Goal: Task Accomplishment & Management: Manage account settings

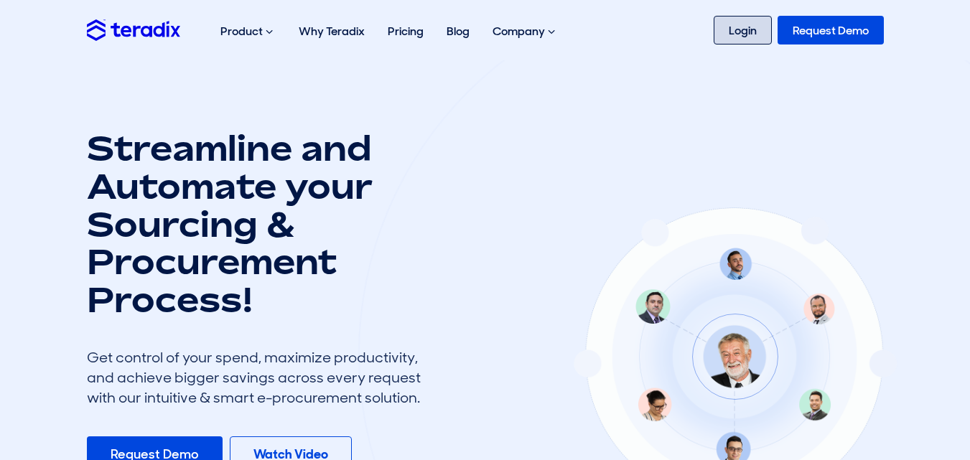
click at [732, 25] on link "Login" at bounding box center [743, 30] width 58 height 29
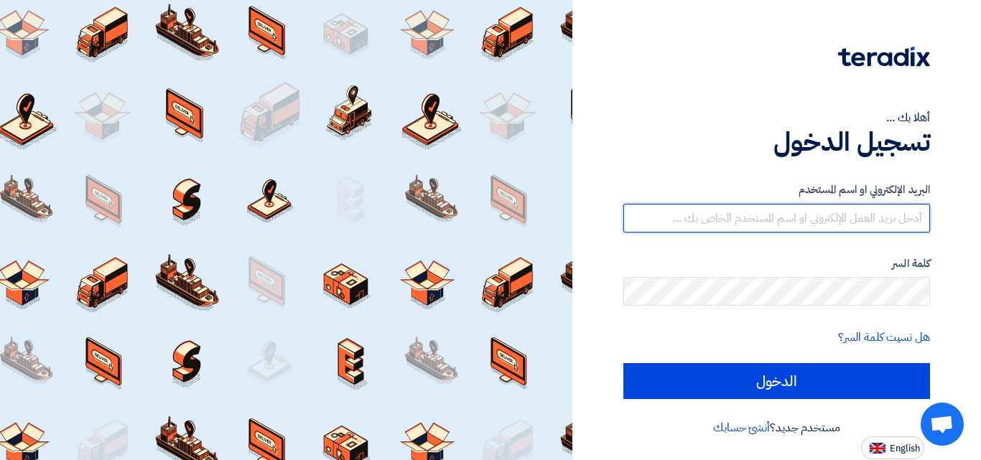
click at [839, 207] on input "text" at bounding box center [776, 218] width 307 height 29
type input "latifco1234@hotmail.com"
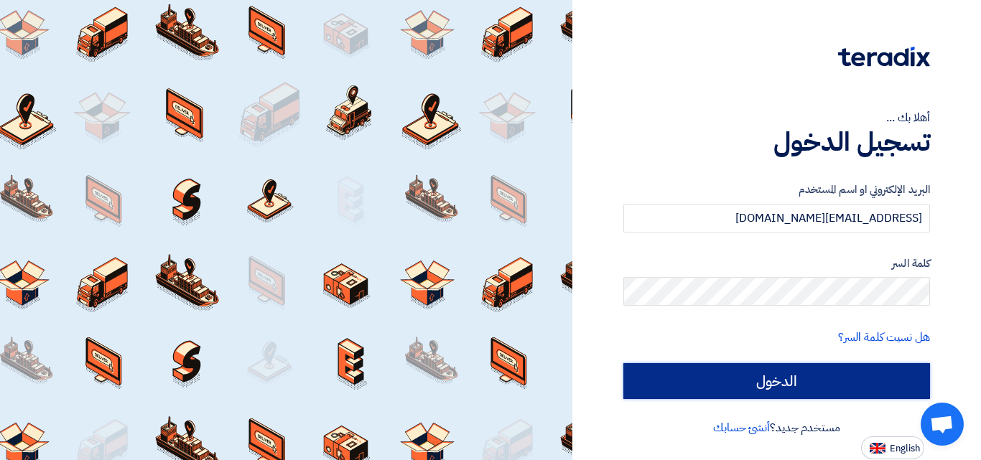
click at [765, 371] on input "الدخول" at bounding box center [776, 381] width 307 height 36
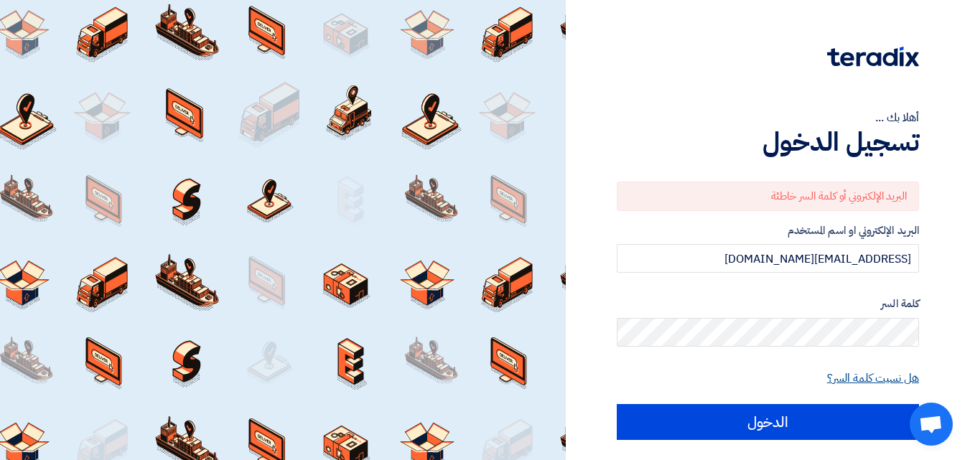
click at [852, 375] on link "هل نسيت كلمة السر؟" at bounding box center [873, 378] width 92 height 17
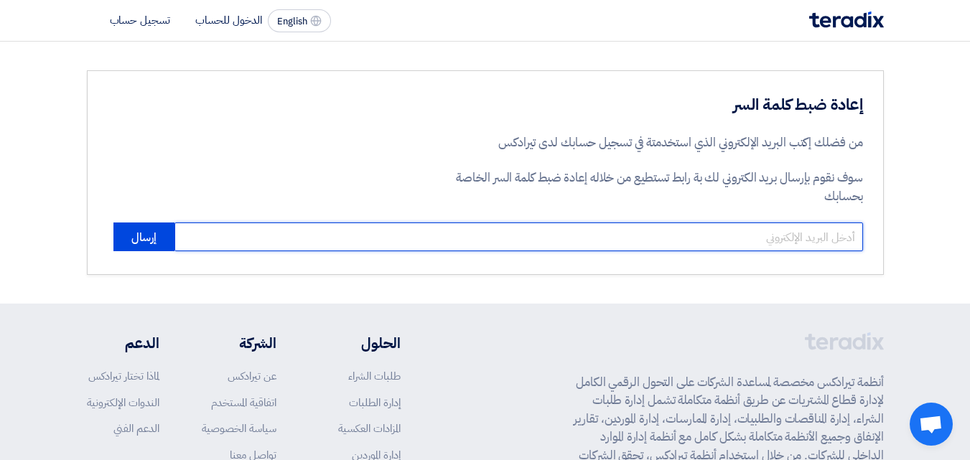
click at [746, 229] on input "email" at bounding box center [518, 237] width 688 height 29
type input "osama6677@hotmail.com"
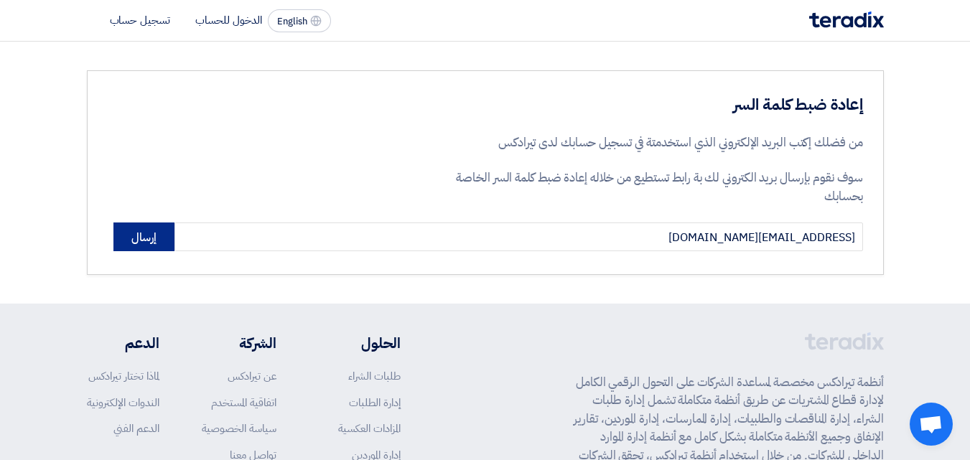
click at [141, 233] on button "إرسال" at bounding box center [143, 237] width 61 height 29
click at [149, 243] on button "إرسال" at bounding box center [143, 237] width 61 height 29
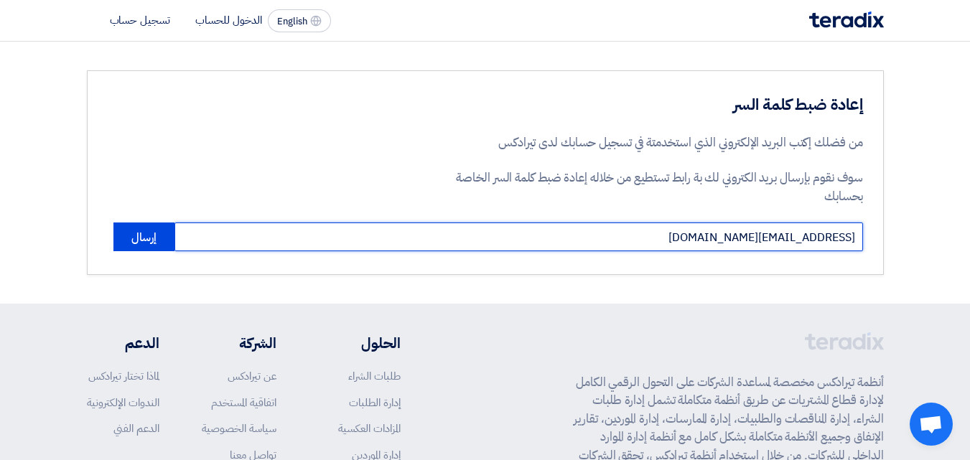
drag, startPoint x: 691, startPoint y: 234, endPoint x: 717, endPoint y: 237, distance: 26.0
click at [717, 237] on input "osama6677@hotmail.com" at bounding box center [518, 237] width 688 height 29
drag, startPoint x: 712, startPoint y: 240, endPoint x: 743, endPoint y: 232, distance: 31.9
click at [743, 232] on input "osama6677@hotmail.com" at bounding box center [518, 237] width 688 height 29
click at [665, 235] on input "osama6677@hotmail.com" at bounding box center [518, 237] width 688 height 29
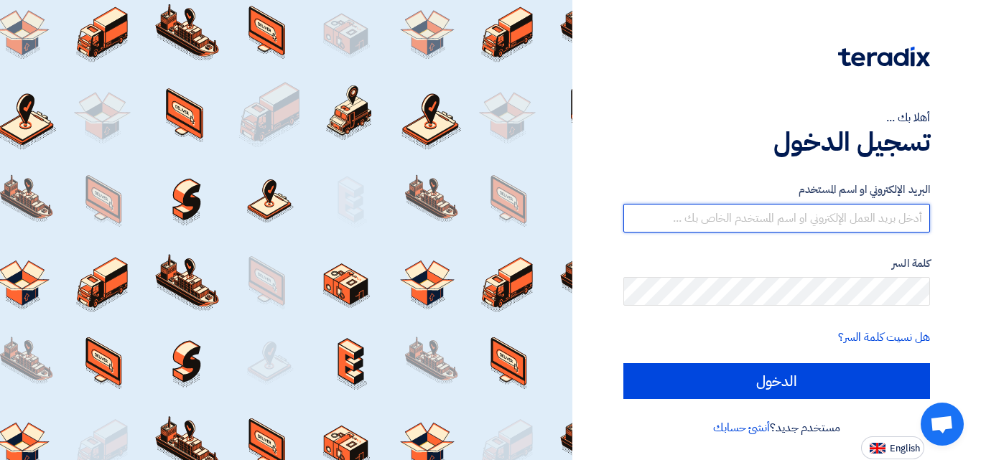
click at [858, 219] on input "text" at bounding box center [776, 218] width 307 height 29
type input "latifco1234@hotmail.com"
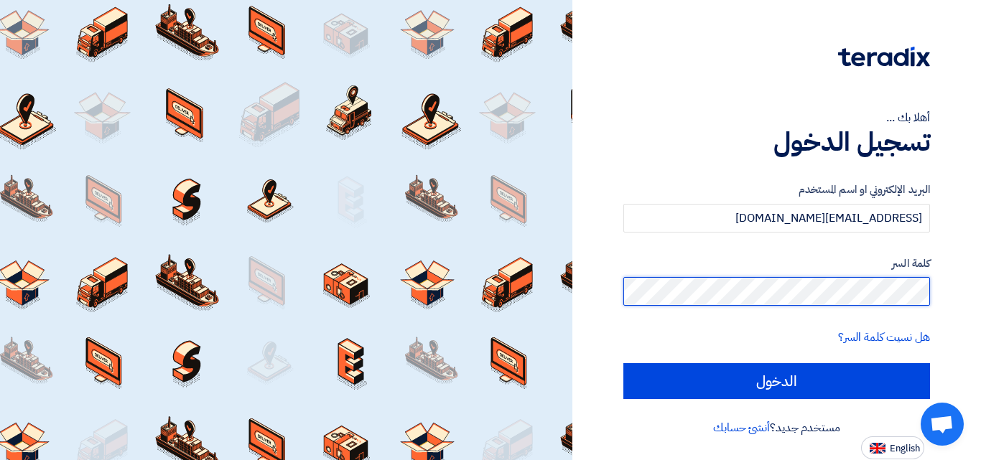
click at [623, 363] on input "الدخول" at bounding box center [776, 381] width 307 height 36
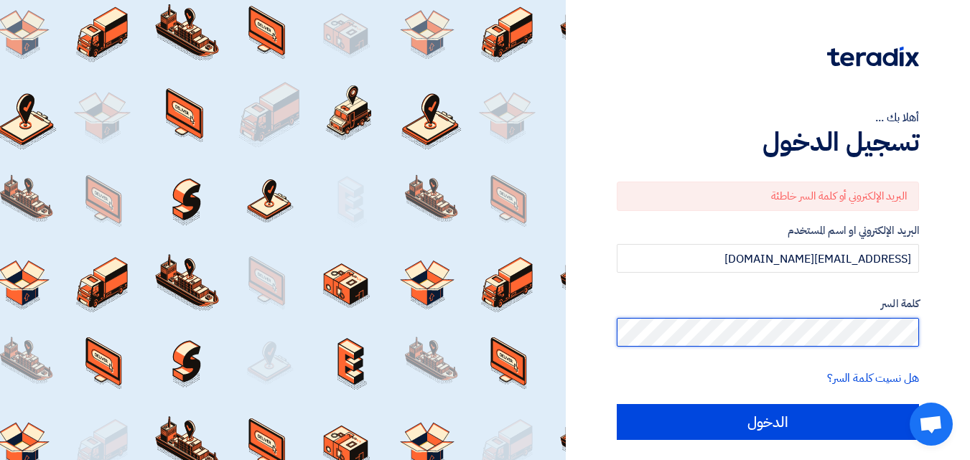
click at [617, 404] on input "الدخول" at bounding box center [768, 422] width 302 height 36
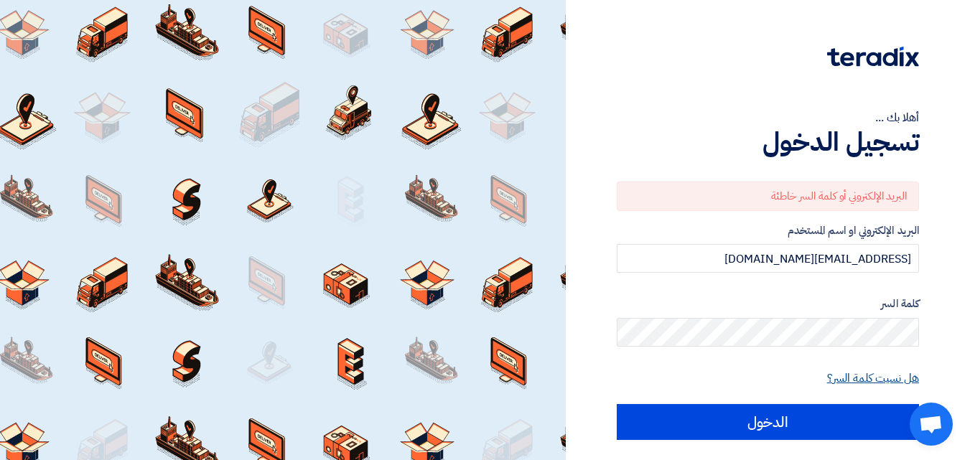
click at [874, 375] on link "هل نسيت كلمة السر؟" at bounding box center [873, 378] width 92 height 17
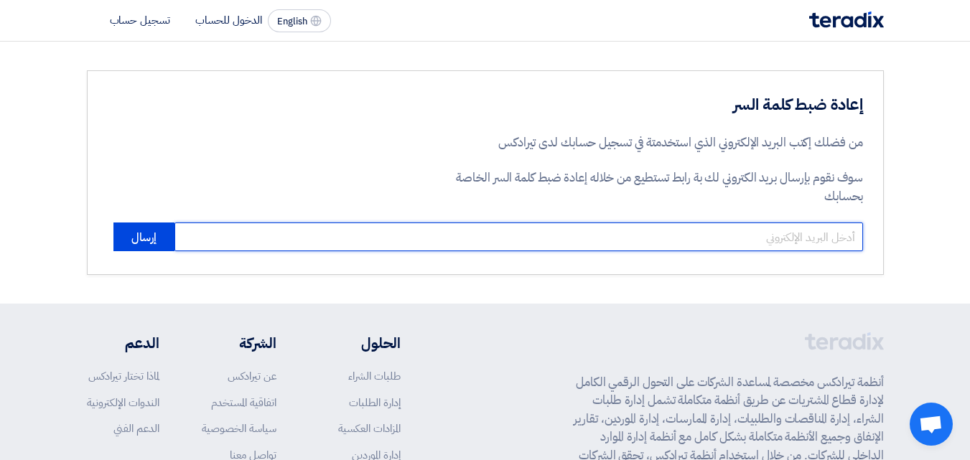
click at [685, 243] on input "email" at bounding box center [518, 237] width 688 height 29
type input "latifco1234@hotmail.com"
click at [113, 223] on button "إرسال" at bounding box center [143, 237] width 61 height 29
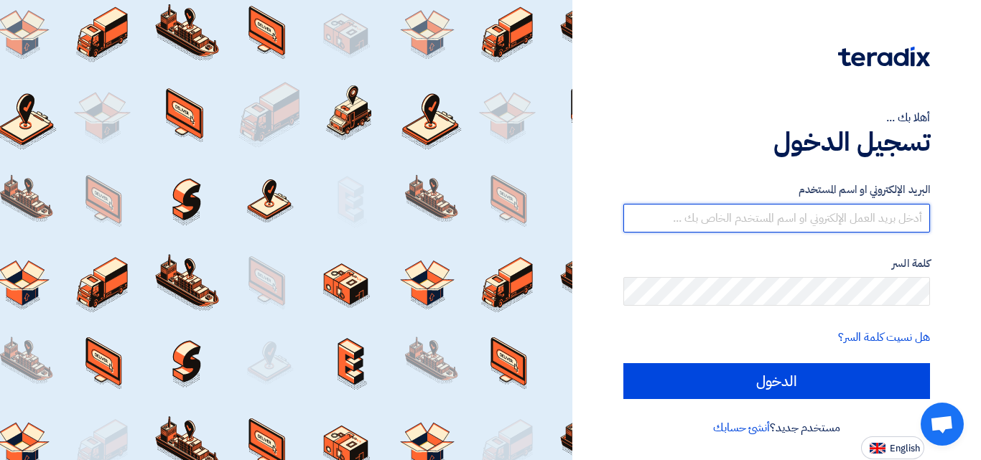
click at [816, 215] on input "text" at bounding box center [776, 218] width 307 height 29
type input "latifco1234@hotmail.com"
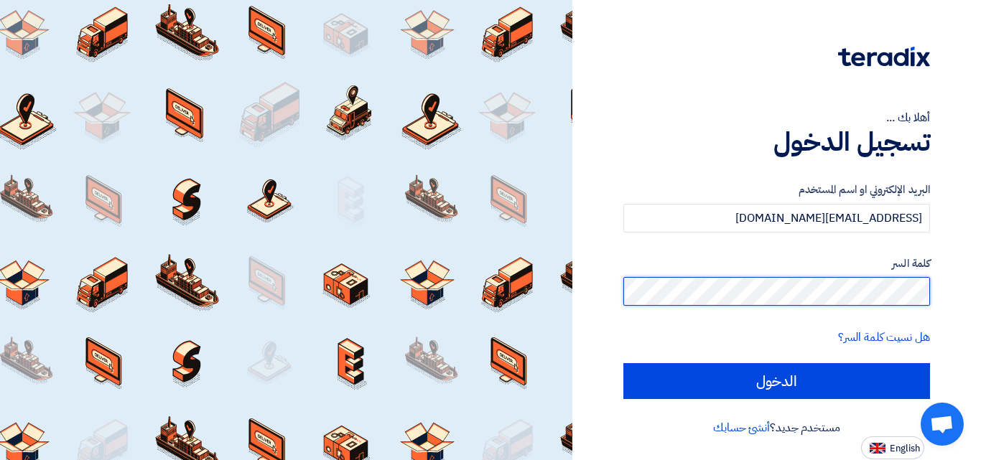
click at [623, 363] on input "الدخول" at bounding box center [776, 381] width 307 height 36
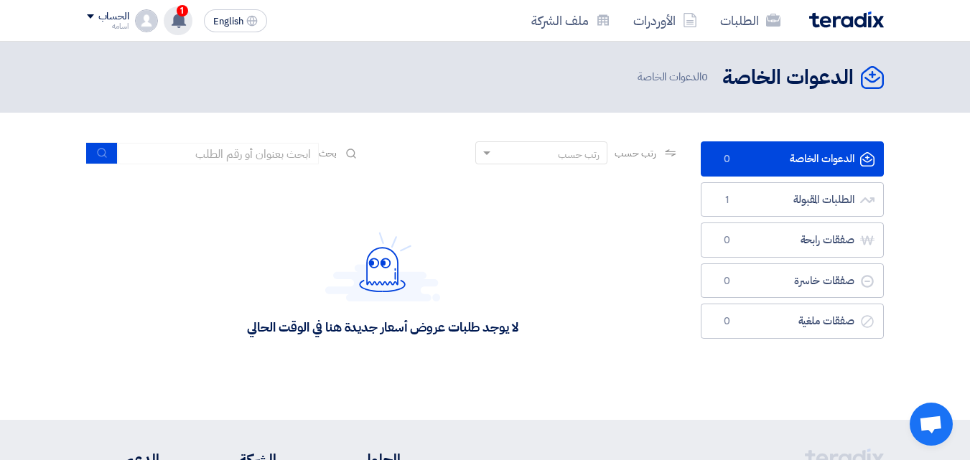
click at [182, 10] on span "1" at bounding box center [182, 10] width 11 height 11
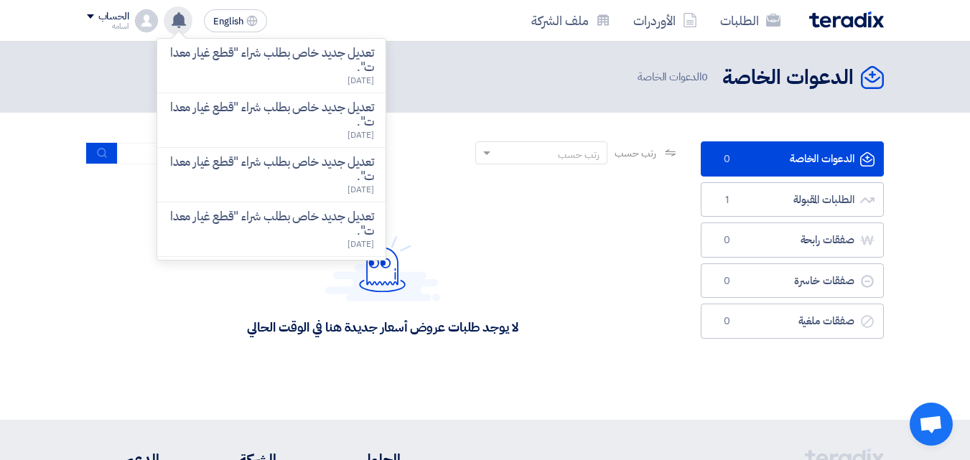
click at [541, 248] on div "لا يوجد طلبات عروض أسعار جديدة هنا في الوقت الحالي" at bounding box center [383, 283] width 592 height 215
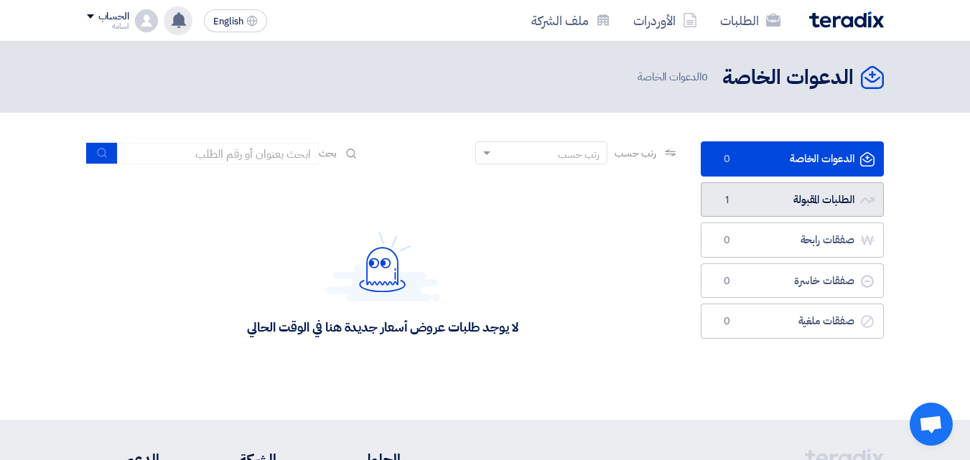
click at [737, 205] on link "الطلبات المقبولة الطلبات المقبولة 1" at bounding box center [792, 199] width 183 height 35
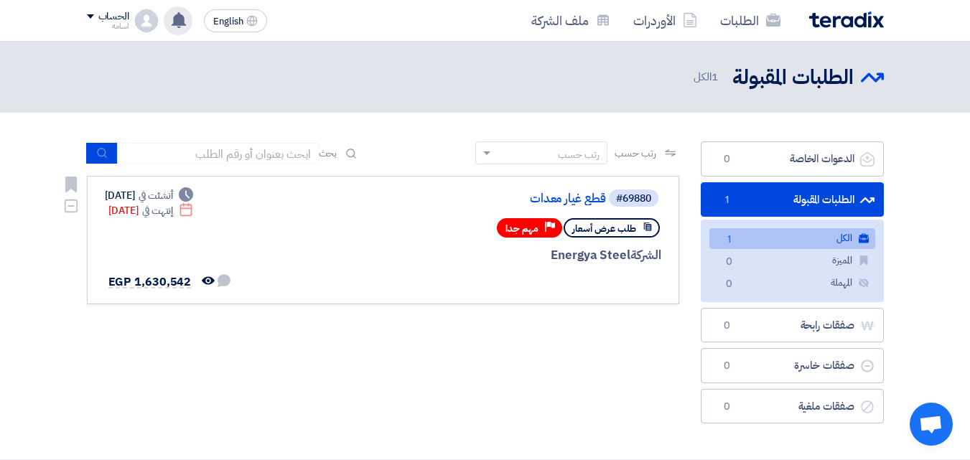
click at [643, 226] on icon at bounding box center [648, 227] width 10 height 10
drag, startPoint x: 643, startPoint y: 226, endPoint x: 580, endPoint y: 228, distance: 62.5
click at [580, 228] on div "طلب عرض أسعار" at bounding box center [612, 227] width 96 height 19
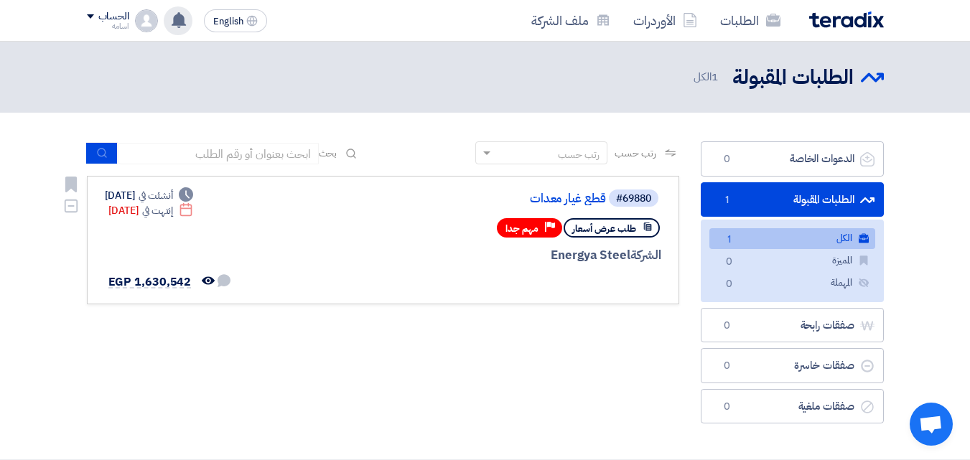
click at [456, 241] on div "طلب عرض أسعار Priority مهم جدا" at bounding box center [488, 227] width 345 height 25
click at [177, 17] on use at bounding box center [179, 20] width 14 height 16
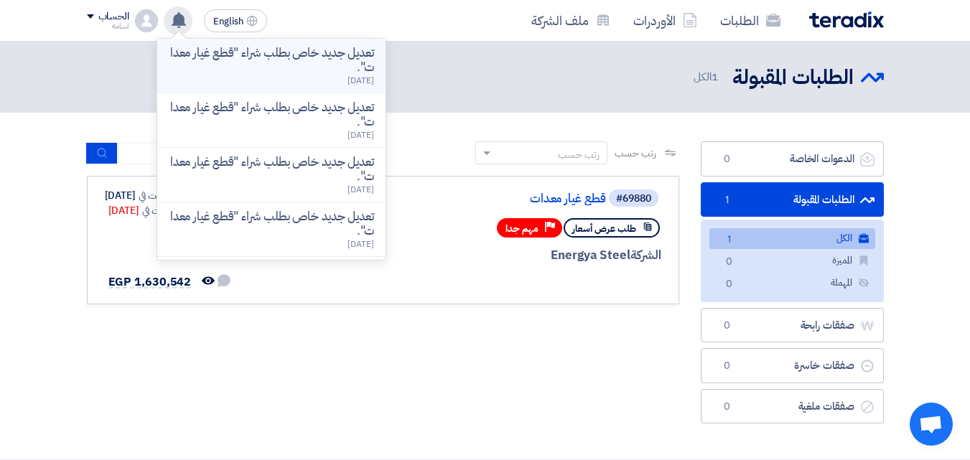
click at [242, 62] on p "تعديل جديد خاص بطلب شراء "قطع غيار معدات"." at bounding box center [271, 60] width 205 height 29
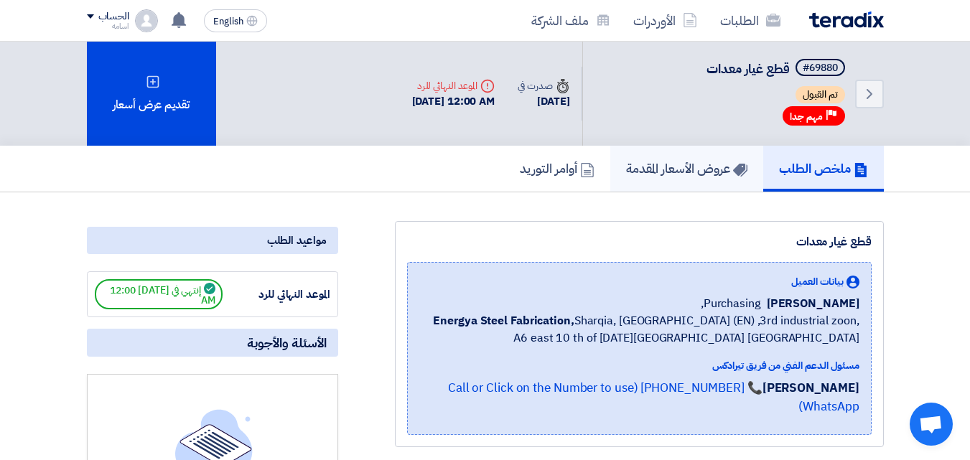
click at [686, 172] on h5 "عروض الأسعار المقدمة" at bounding box center [686, 168] width 121 height 17
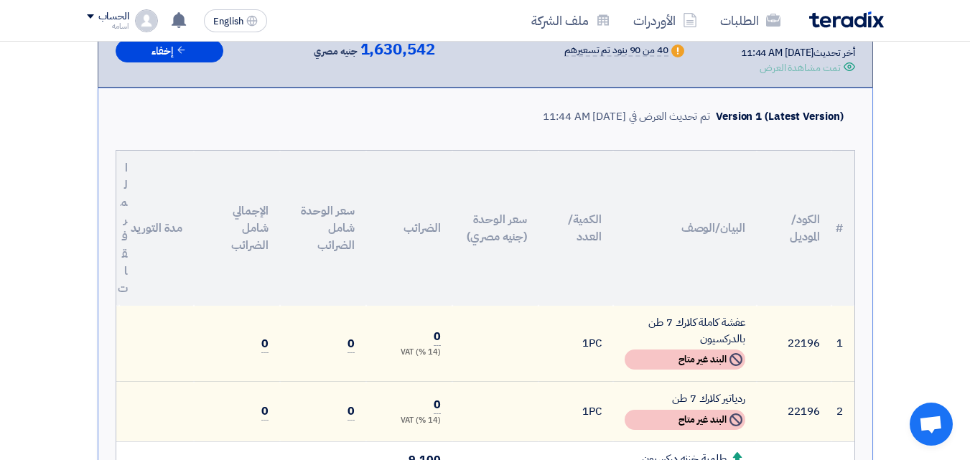
scroll to position [431, 0]
